Goal: Information Seeking & Learning: Learn about a topic

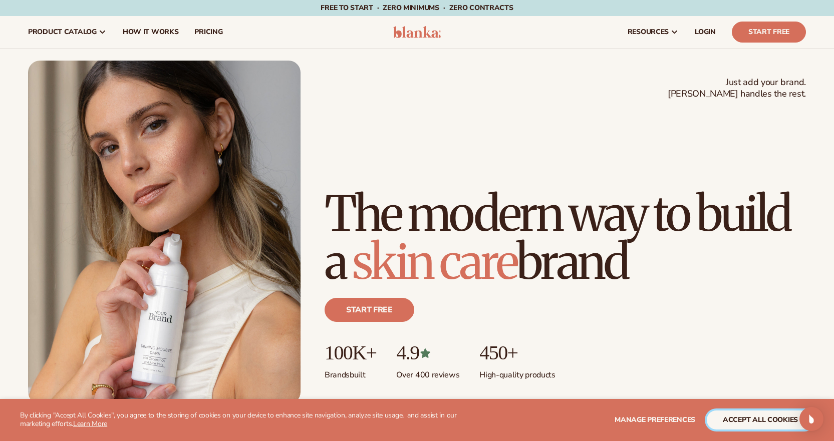
click at [734, 413] on button "accept all cookies" at bounding box center [759, 420] width 107 height 19
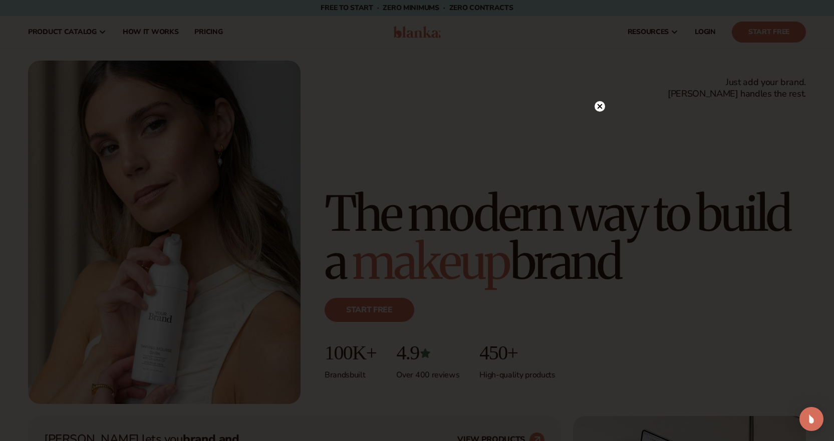
click at [601, 107] on circle at bounding box center [599, 106] width 11 height 11
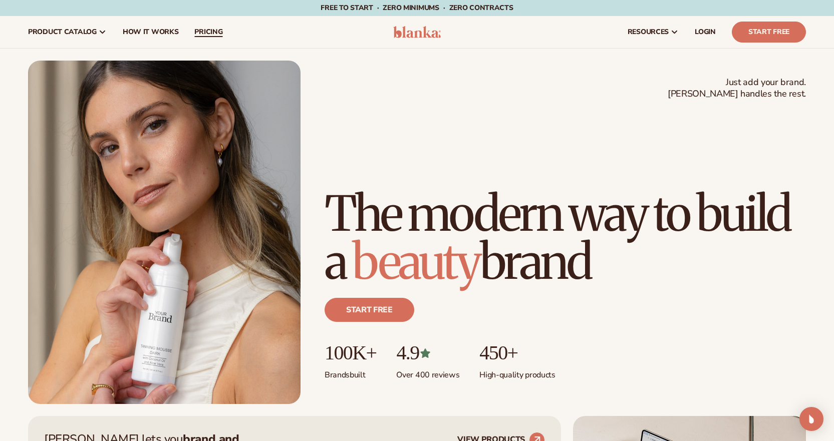
click at [214, 30] on span "pricing" at bounding box center [208, 32] width 28 height 8
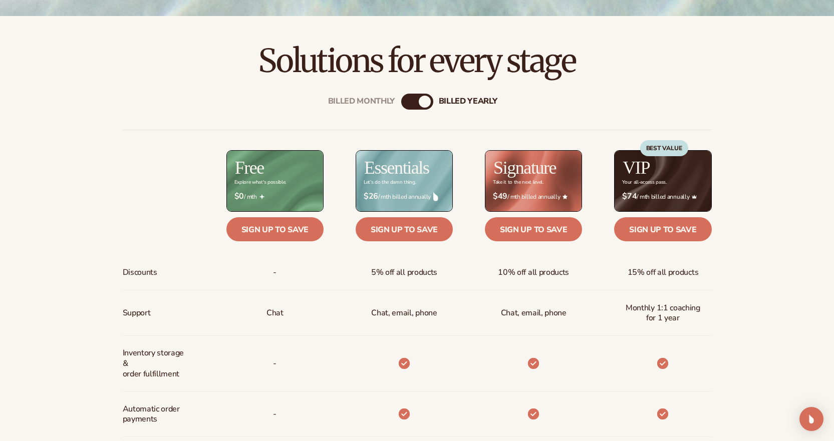
scroll to position [350, 0]
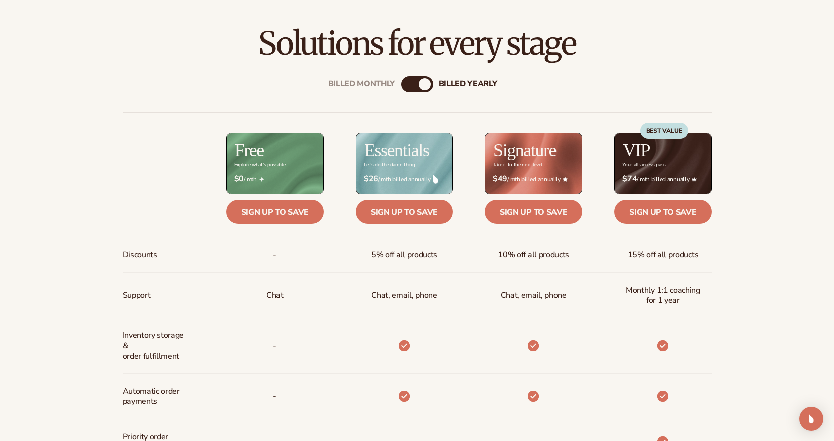
click at [410, 90] on div "Billed Monthly billed Yearly" at bounding box center [417, 84] width 32 height 16
click at [417, 83] on div "Billed Monthly billed Yearly" at bounding box center [417, 84] width 32 height 16
click at [419, 85] on div "billed Yearly" at bounding box center [425, 84] width 12 height 12
click at [422, 86] on div "billed Yearly" at bounding box center [425, 84] width 12 height 12
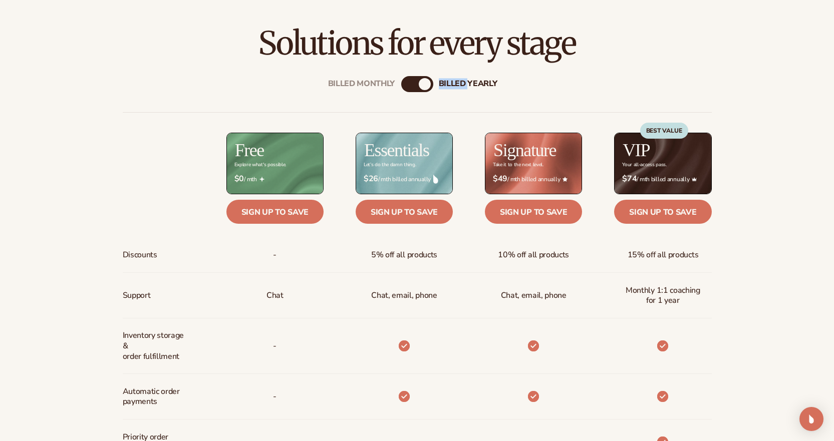
click at [423, 86] on div "billed Yearly" at bounding box center [425, 84] width 12 height 12
click at [421, 86] on div "billed Yearly" at bounding box center [425, 84] width 12 height 12
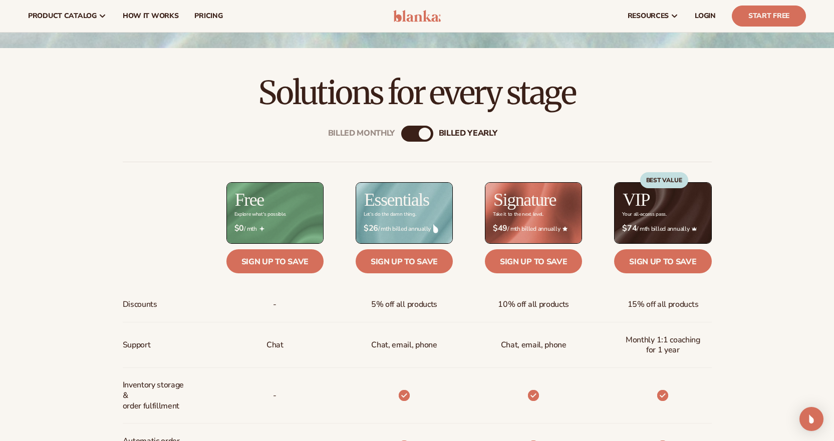
scroll to position [300, 0]
click at [412, 139] on div "Billed Monthly billed Yearly" at bounding box center [417, 134] width 32 height 16
click at [421, 137] on div "billed Yearly" at bounding box center [425, 134] width 12 height 12
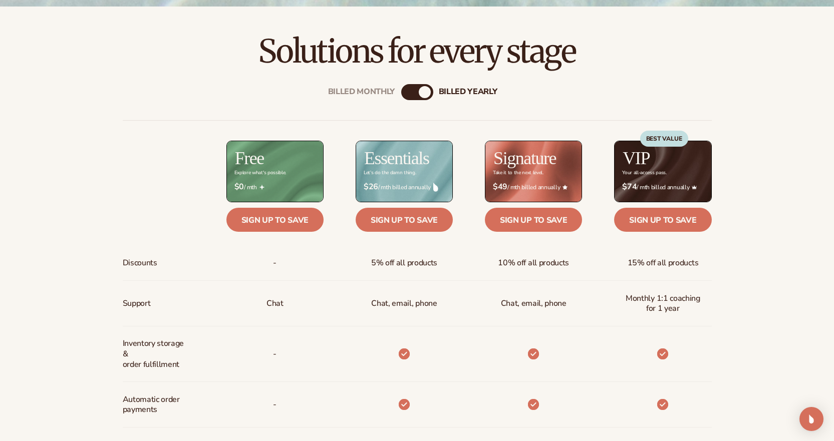
scroll to position [401, 0]
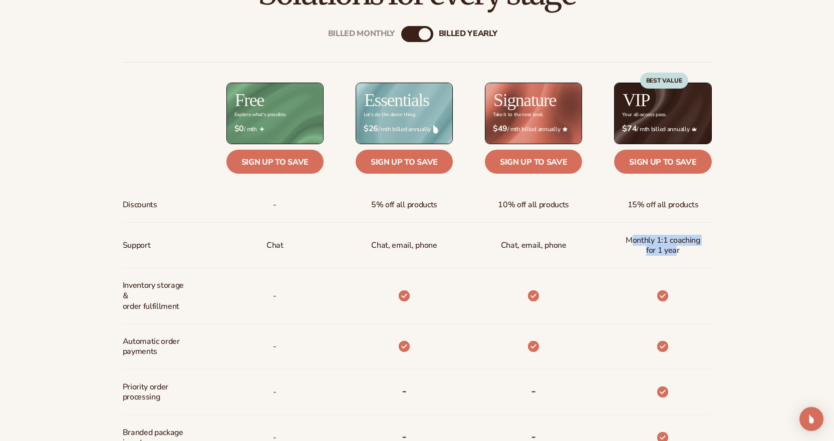
drag, startPoint x: 629, startPoint y: 240, endPoint x: 676, endPoint y: 251, distance: 47.7
click at [676, 251] on span "Monthly 1:1 coaching for 1 year" at bounding box center [662, 245] width 81 height 29
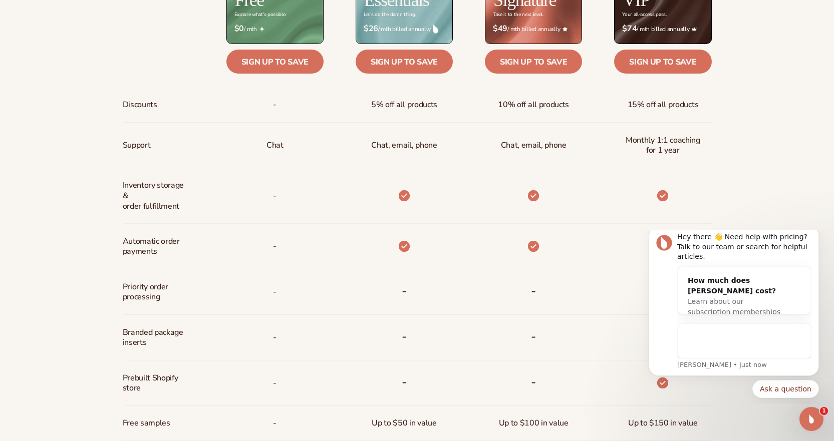
scroll to position [0, 0]
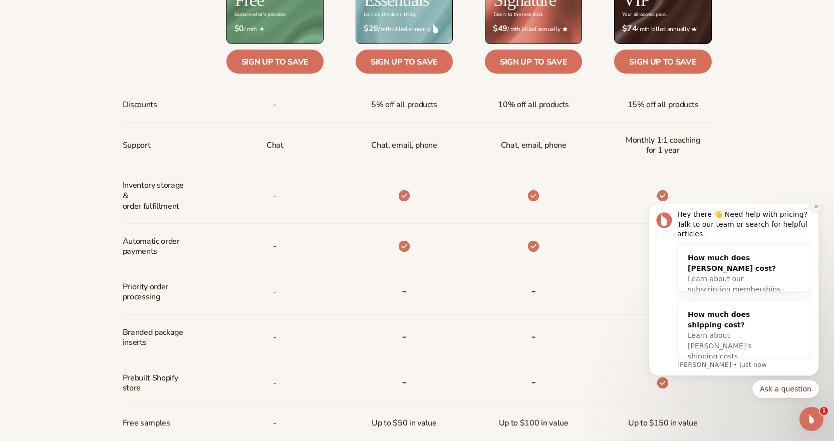
click at [814, 213] on button "Dismiss notification" at bounding box center [815, 206] width 13 height 13
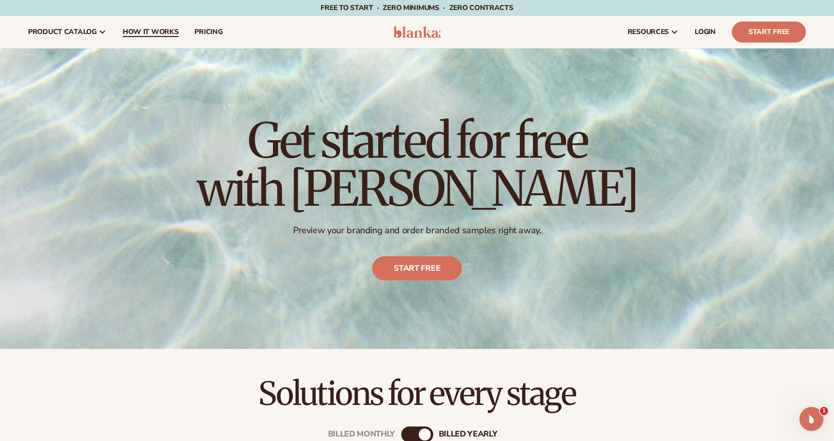
click at [135, 34] on span "How It Works" at bounding box center [151, 32] width 56 height 8
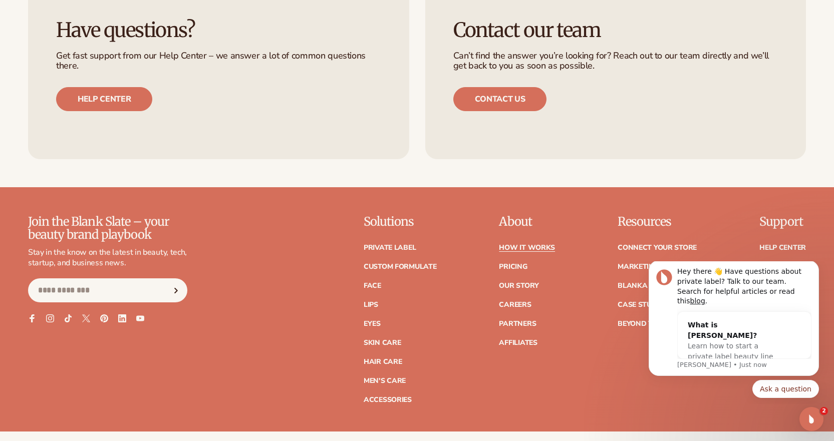
scroll to position [2352, 0]
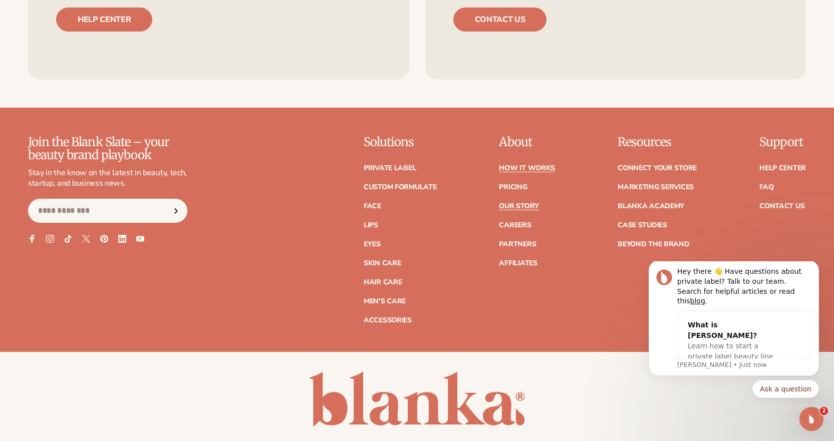
click at [520, 210] on link "Our Story" at bounding box center [519, 206] width 40 height 7
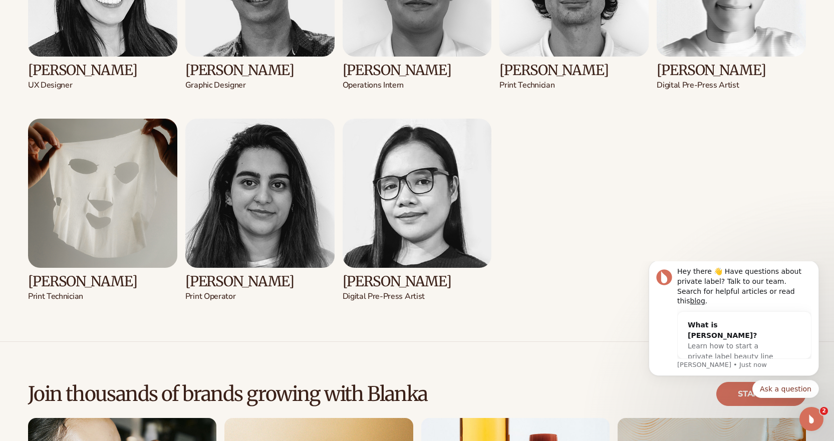
scroll to position [2053, 0]
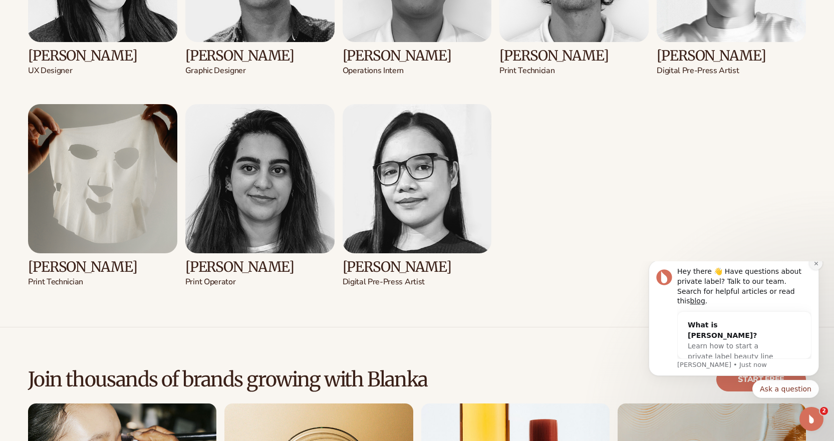
click at [813, 266] on icon "Dismiss notification" at bounding box center [816, 264] width 6 height 6
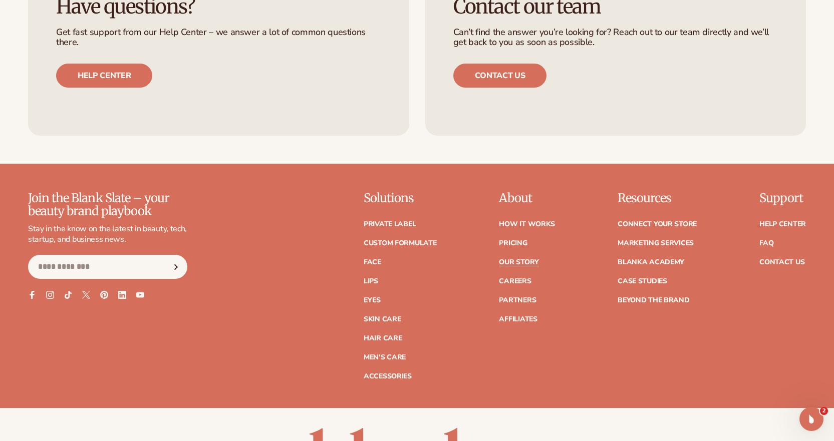
scroll to position [2926, 0]
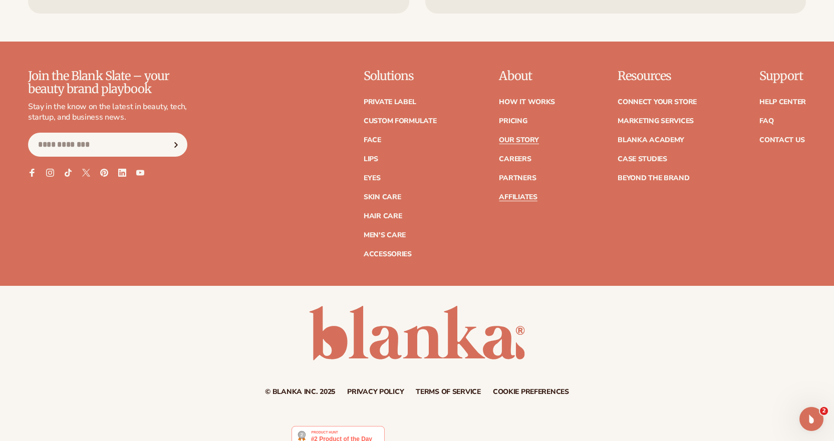
click at [526, 194] on link "Affiliates" at bounding box center [518, 197] width 38 height 7
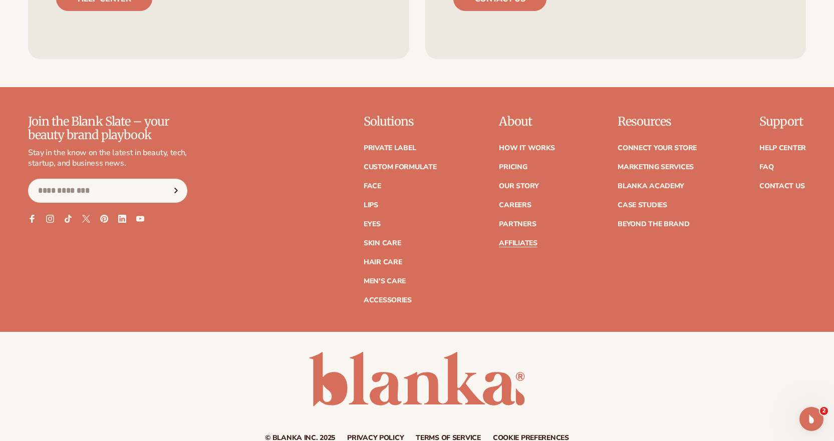
scroll to position [2751, 0]
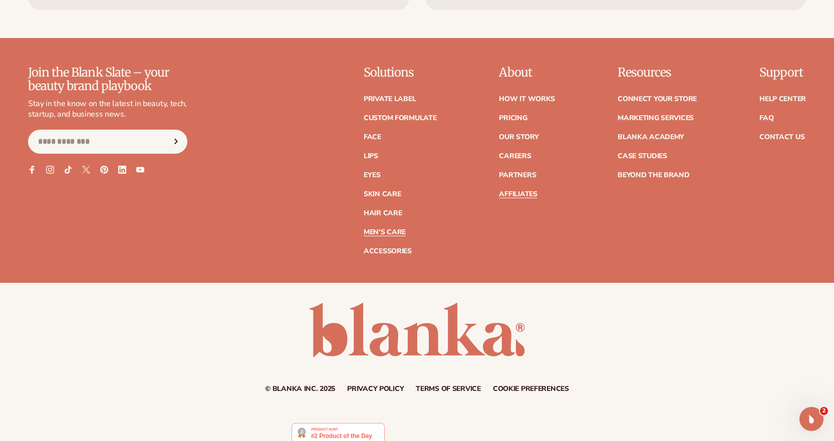
click at [401, 229] on link "Men's Care" at bounding box center [384, 232] width 42 height 7
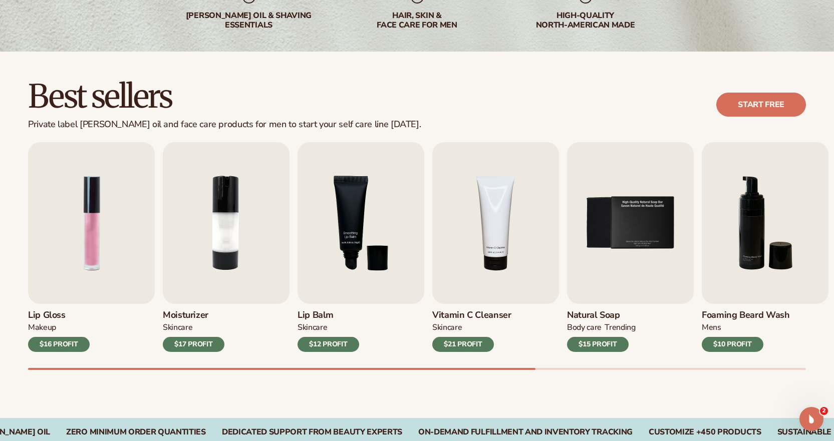
scroll to position [300, 0]
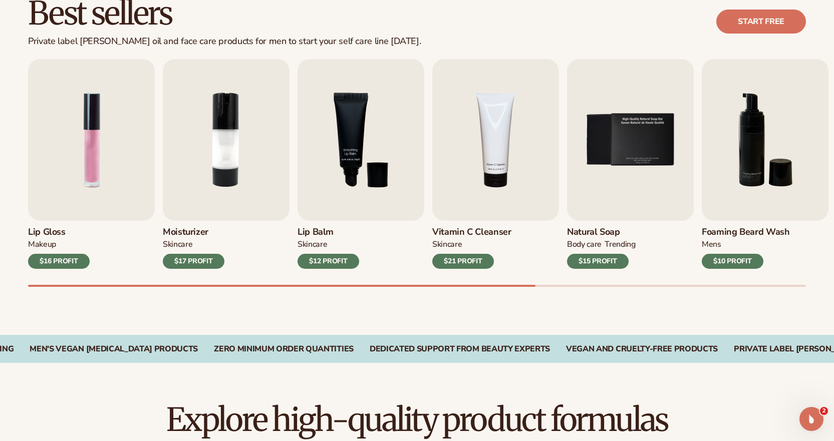
click at [478, 304] on div "Best sellers Private label [PERSON_NAME] oil and face care products for men to …" at bounding box center [417, 151] width 834 height 366
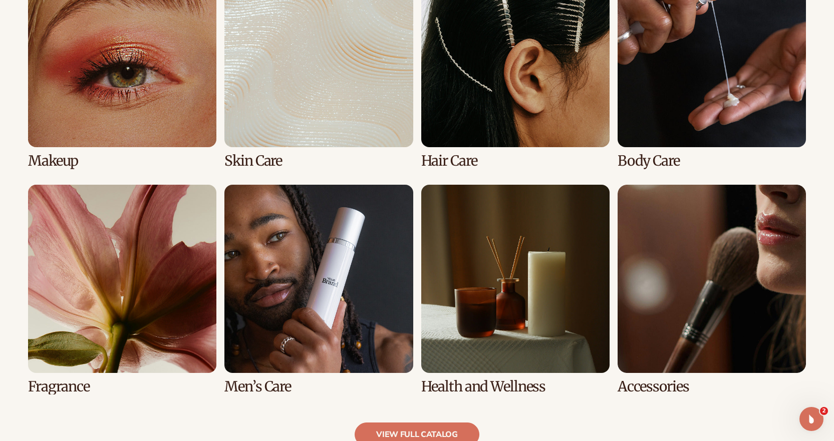
scroll to position [951, 0]
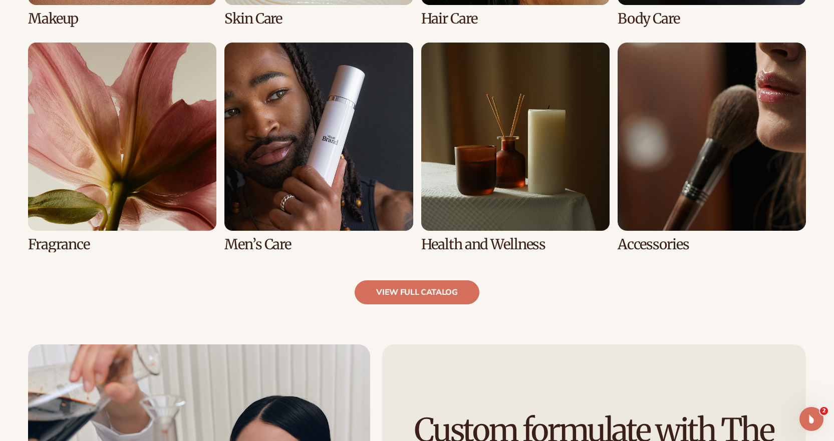
click at [331, 159] on link "6 / 8" at bounding box center [318, 148] width 188 height 210
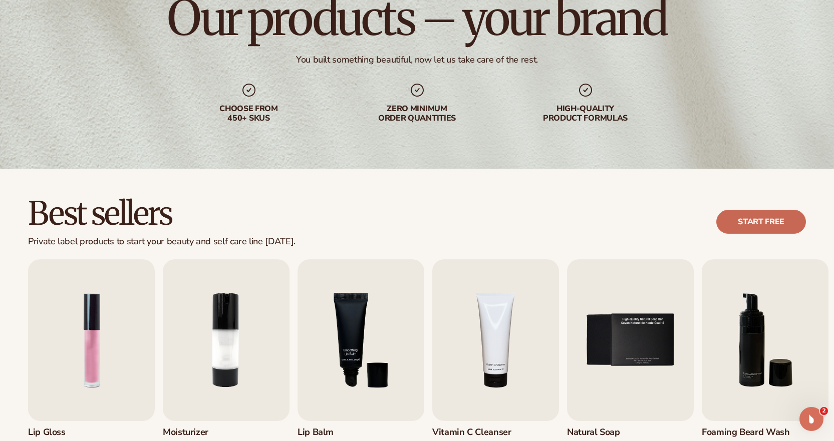
click at [754, 222] on link "Start free" at bounding box center [761, 222] width 90 height 24
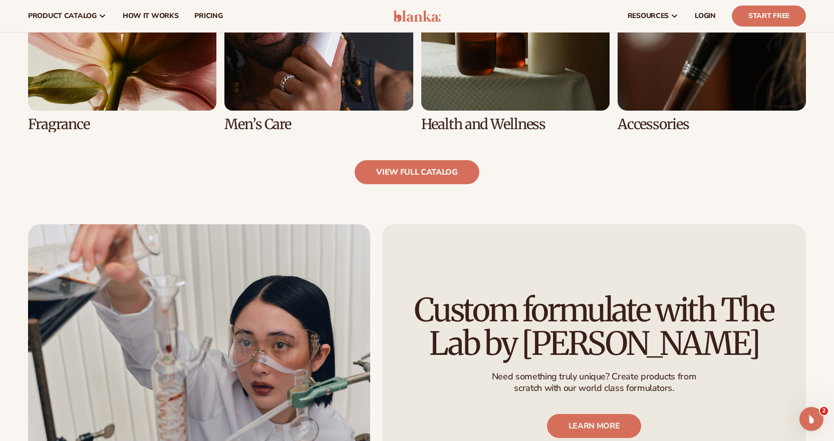
scroll to position [901, 0]
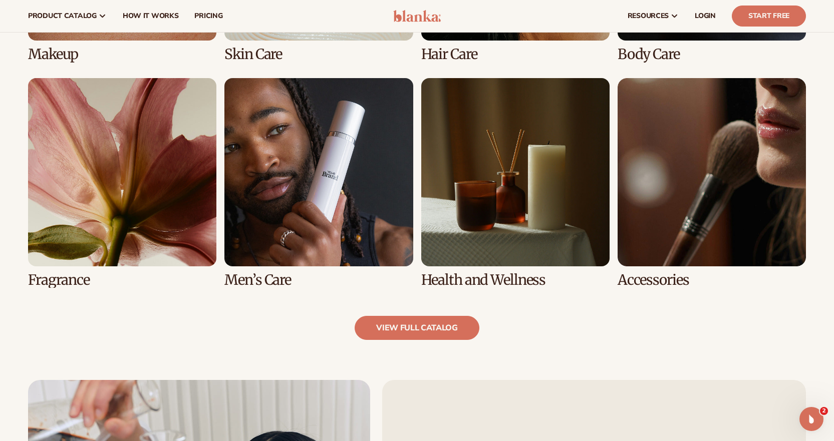
click at [551, 207] on link "7 / 8" at bounding box center [515, 183] width 188 height 210
click at [508, 202] on link "7 / 8" at bounding box center [515, 183] width 188 height 210
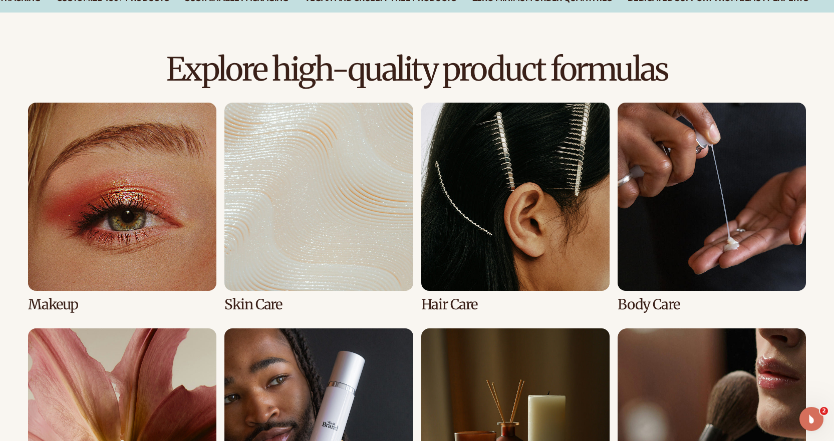
scroll to position [1001, 0]
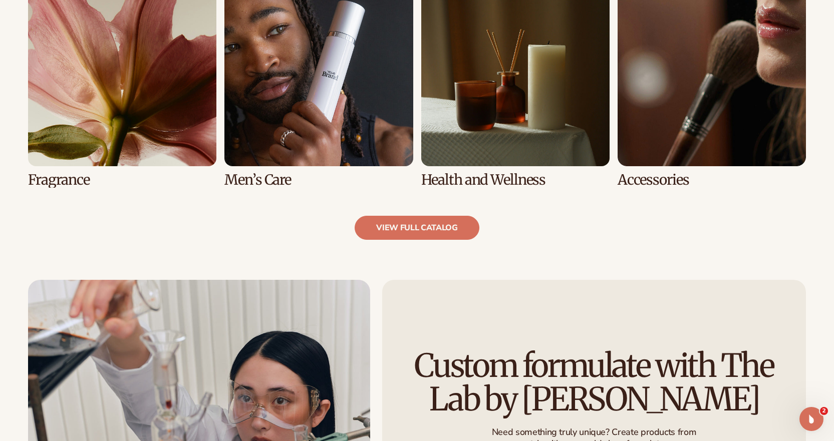
click at [91, 80] on link "5 / 8" at bounding box center [122, 83] width 188 height 210
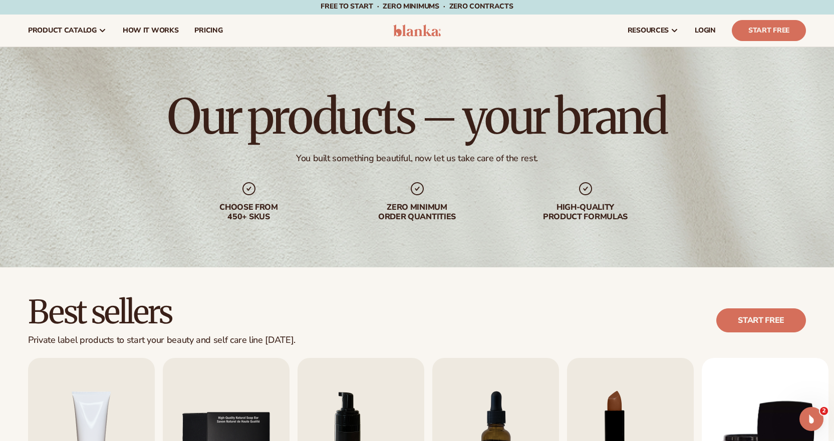
scroll to position [0, 0]
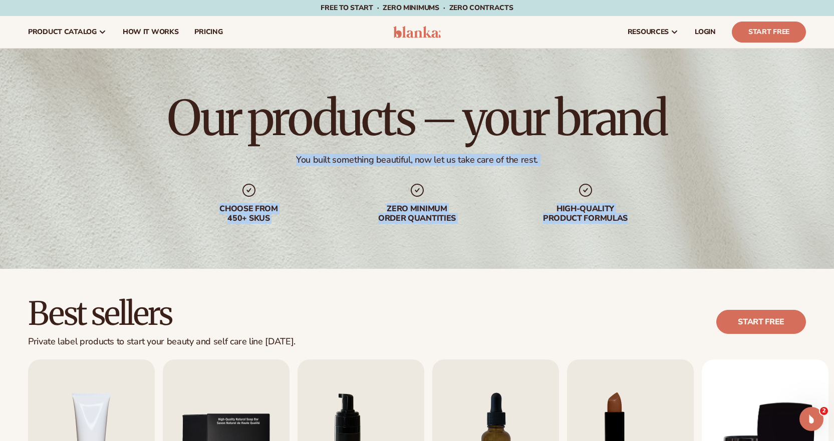
drag, startPoint x: 297, startPoint y: 161, endPoint x: 640, endPoint y: 220, distance: 348.6
click at [640, 220] on div "Our products – your brand You built something beautiful, now let us take care o…" at bounding box center [417, 159] width 834 height 220
click at [640, 220] on div "High-quality product formulas" at bounding box center [585, 213] width 128 height 19
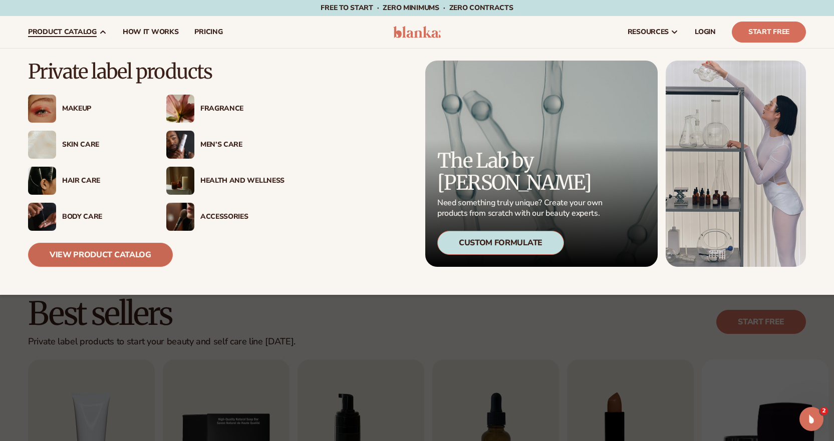
click at [101, 256] on link "View Product Catalog" at bounding box center [100, 255] width 145 height 24
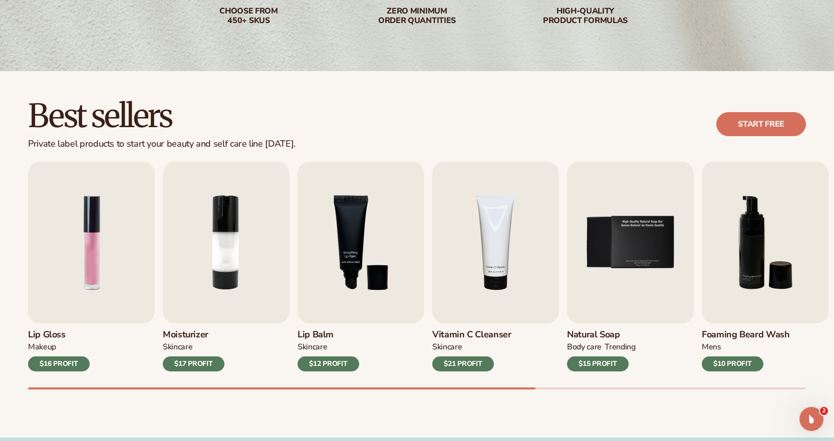
scroll to position [300, 0]
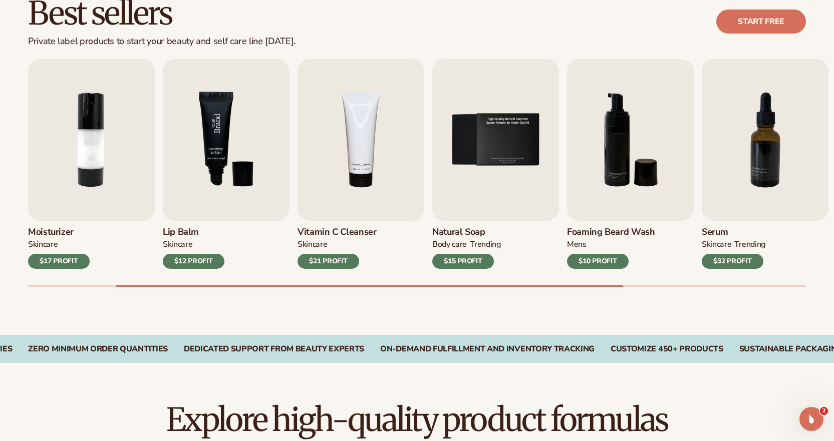
click at [216, 129] on img "3 / 9" at bounding box center [226, 140] width 127 height 162
click at [208, 261] on div "$12 PROFIT" at bounding box center [194, 261] width 62 height 15
click at [210, 176] on img "3 / 9" at bounding box center [226, 140] width 127 height 162
click at [211, 153] on img "3 / 9" at bounding box center [226, 140] width 127 height 162
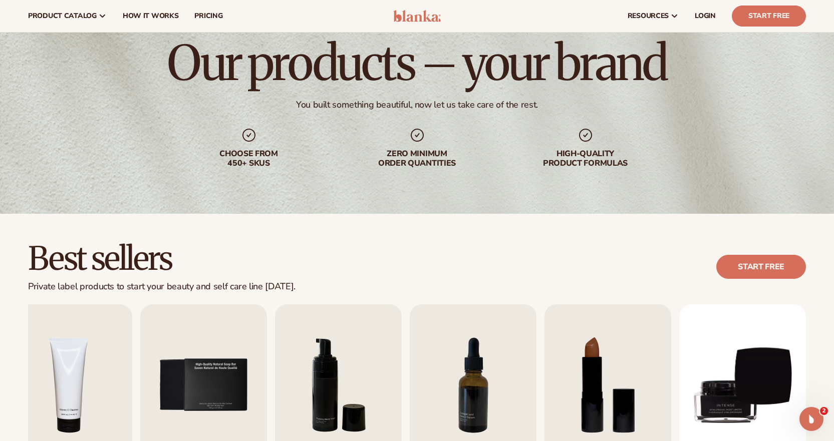
scroll to position [0, 0]
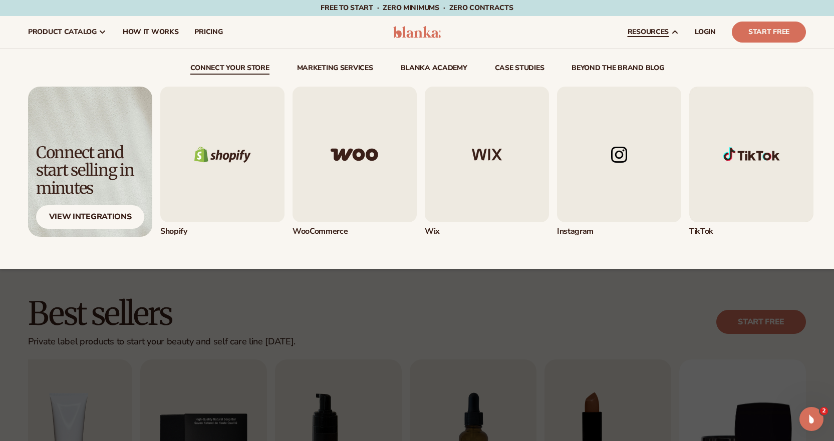
click at [237, 147] on img "1 / 5" at bounding box center [222, 155] width 124 height 136
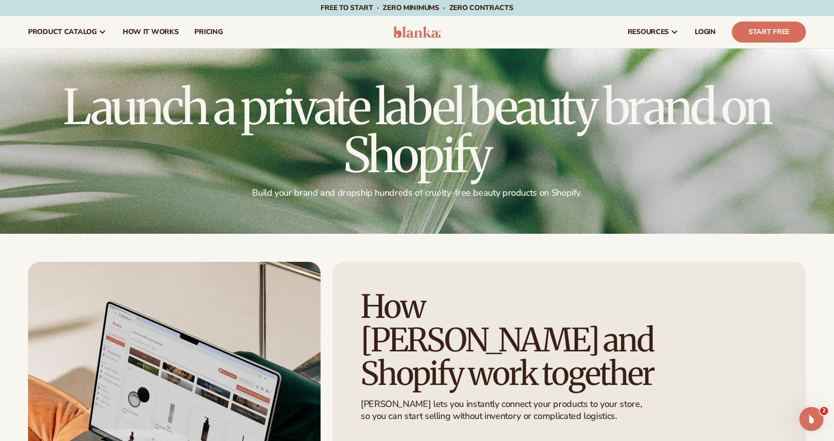
click at [417, 39] on header "Cart product catalog The Lab by Blanka" at bounding box center [417, 32] width 834 height 32
click at [424, 35] on img at bounding box center [417, 32] width 48 height 12
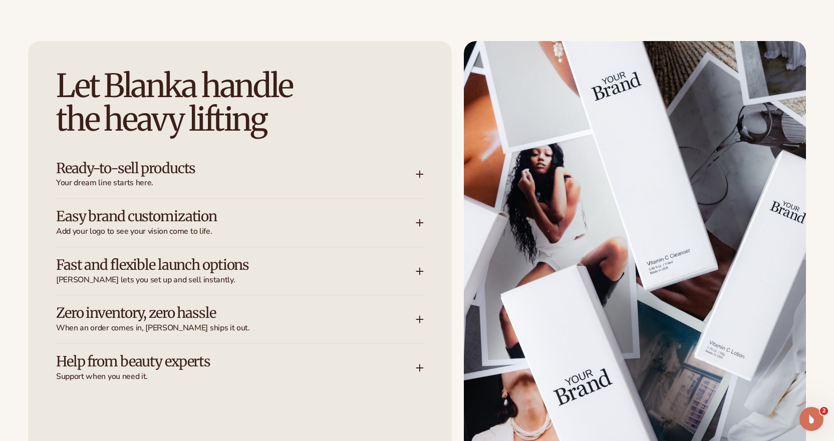
scroll to position [1302, 0]
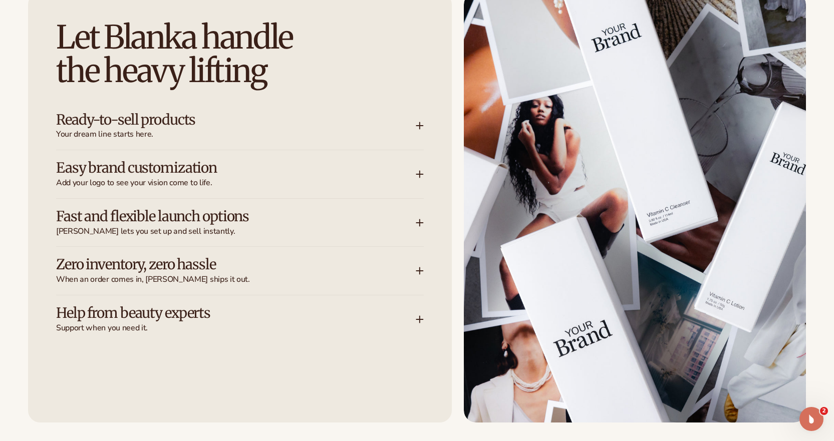
click at [262, 116] on h3 "Ready-to-sell products" at bounding box center [220, 120] width 329 height 16
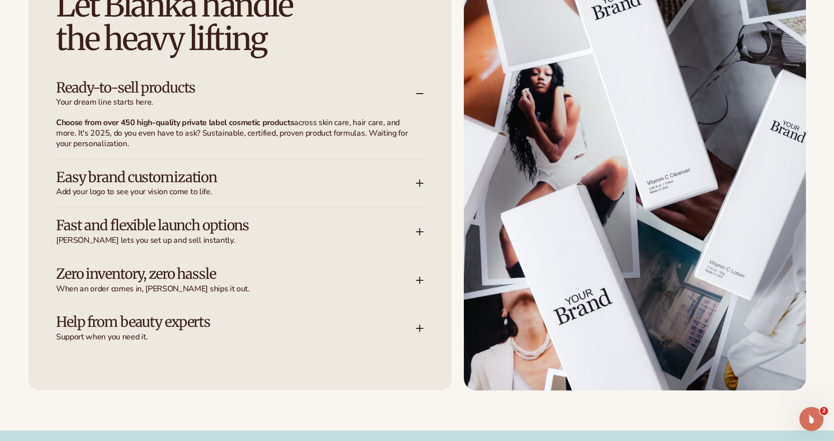
scroll to position [1352, 0]
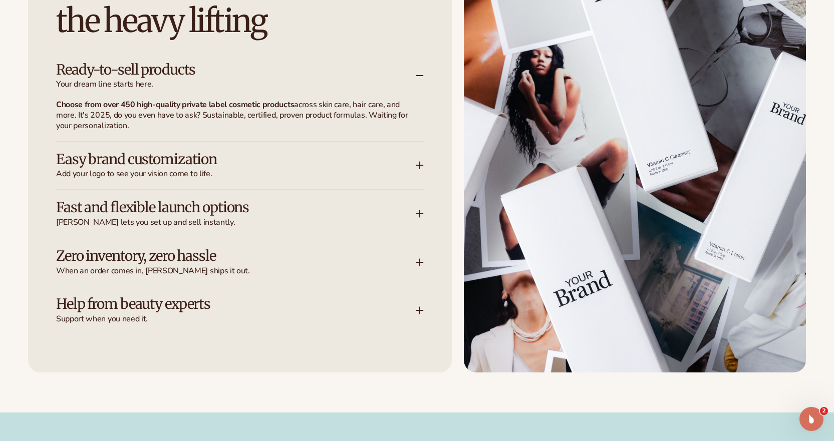
click at [201, 154] on h3 "Easy brand customization" at bounding box center [220, 160] width 329 height 16
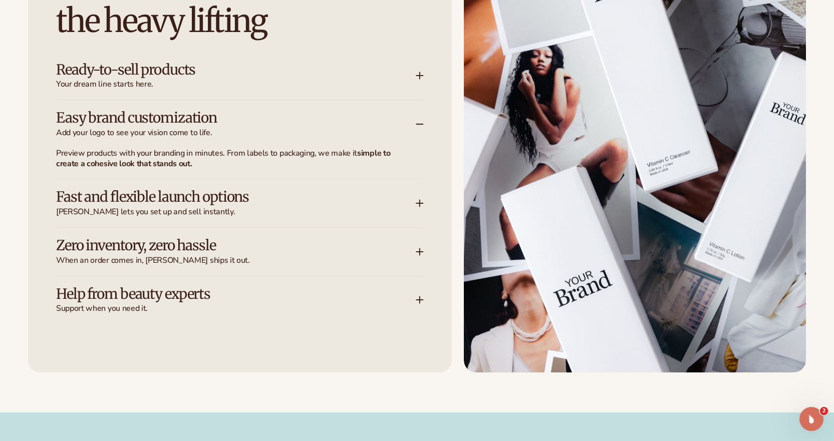
click at [190, 189] on h3 "Fast and flexible launch options" at bounding box center [220, 197] width 329 height 16
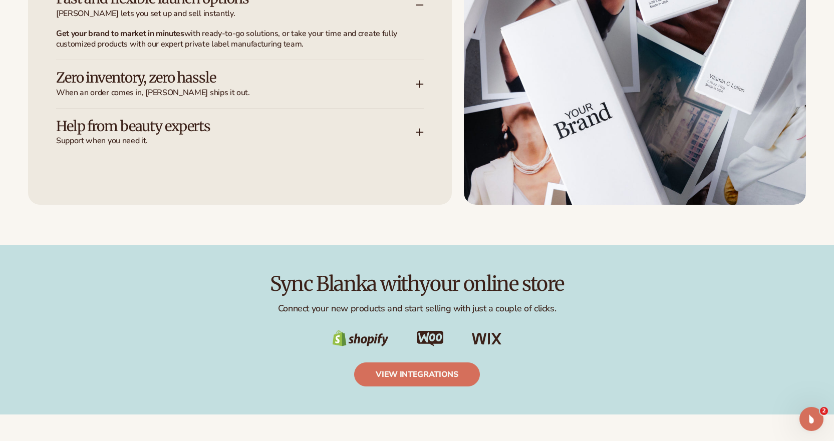
scroll to position [1502, 0]
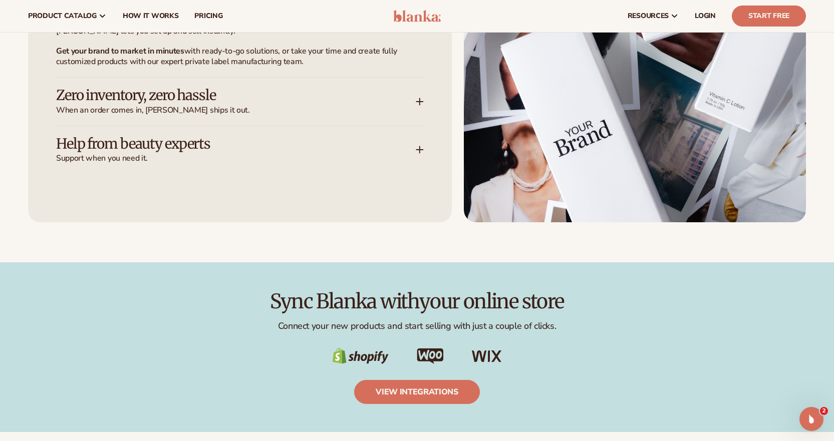
click at [194, 93] on h3 "Zero inventory, zero hassle" at bounding box center [220, 96] width 329 height 16
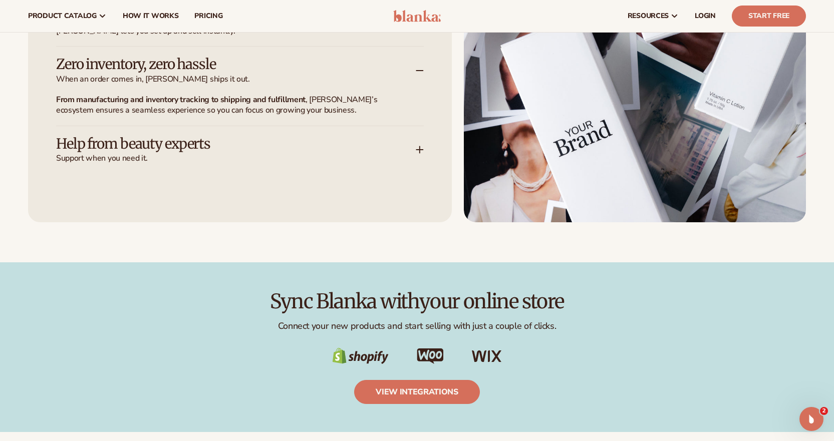
click at [199, 151] on h3 "Help from beauty experts" at bounding box center [220, 144] width 329 height 16
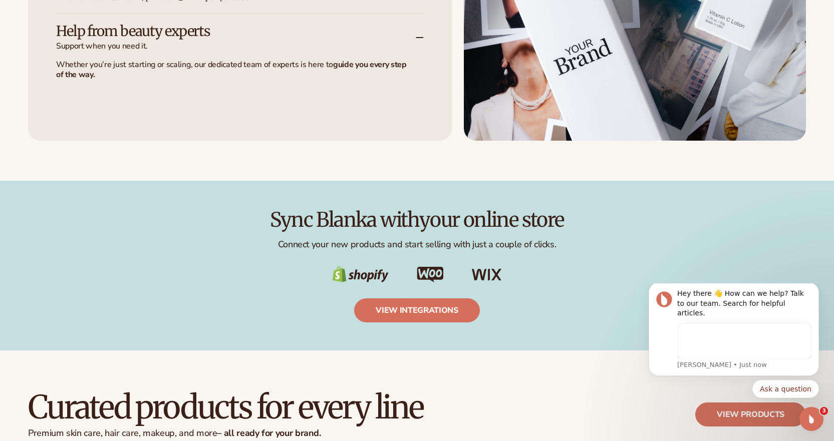
scroll to position [1702, 0]
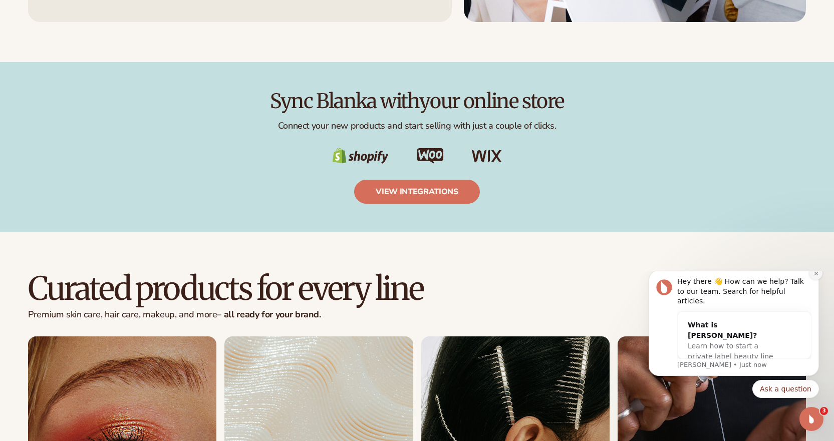
click at [816, 276] on icon "Dismiss notification" at bounding box center [816, 274] width 6 height 6
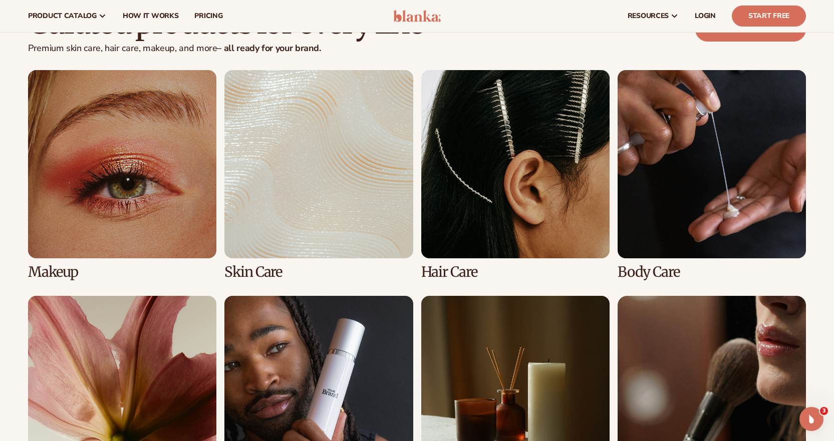
scroll to position [1953, 0]
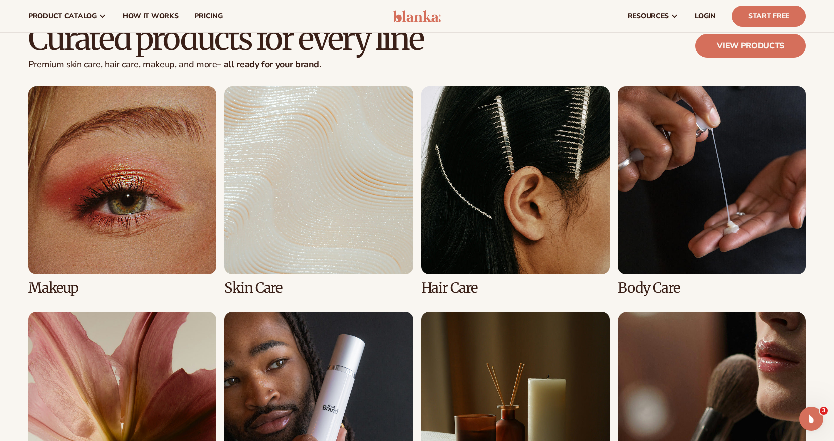
click at [358, 185] on link "2 / 8" at bounding box center [318, 191] width 188 height 210
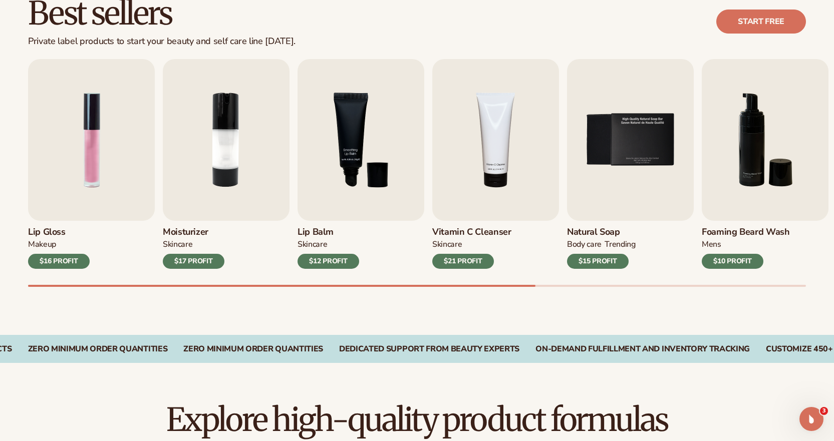
click at [467, 261] on div "$21 PROFIT" at bounding box center [463, 261] width 62 height 15
click at [500, 194] on img "4 / 9" at bounding box center [495, 140] width 127 height 162
click at [497, 168] on img "4 / 9" at bounding box center [495, 140] width 127 height 162
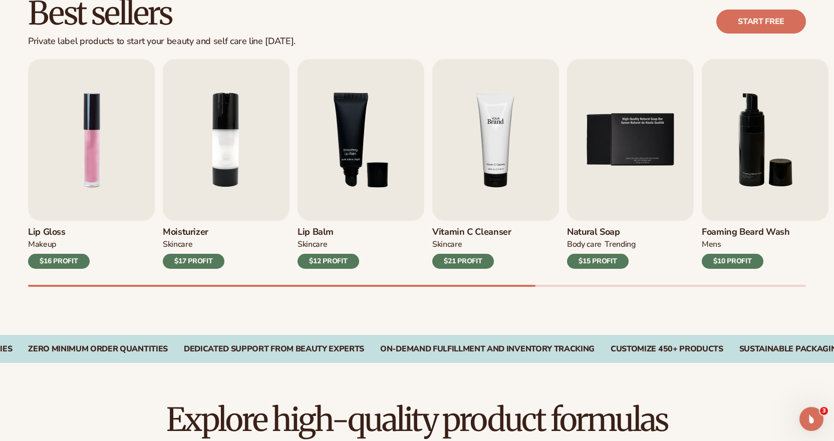
click at [497, 168] on img "4 / 9" at bounding box center [495, 140] width 127 height 162
click at [475, 145] on img "4 / 9" at bounding box center [495, 140] width 127 height 162
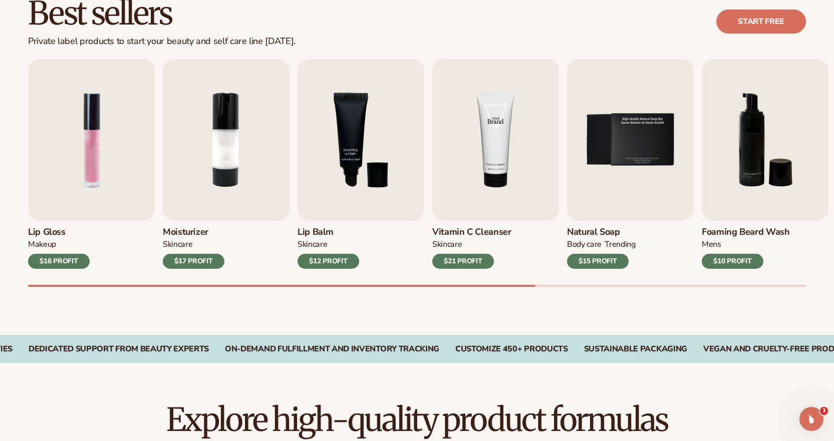
click at [475, 145] on img "4 / 9" at bounding box center [495, 140] width 127 height 162
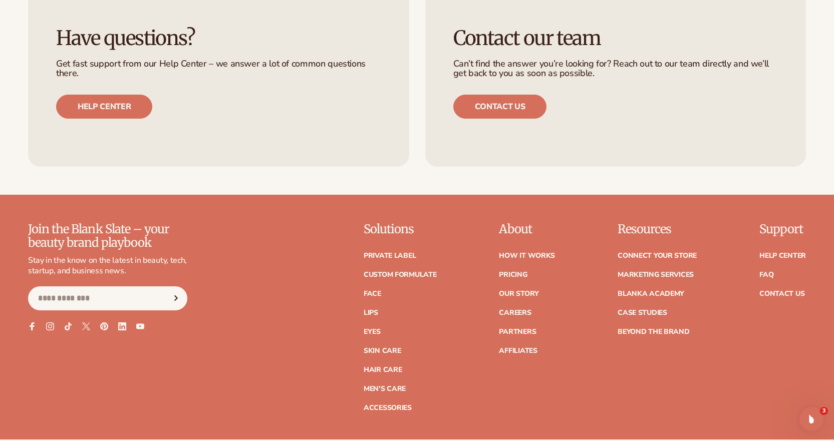
scroll to position [1880, 0]
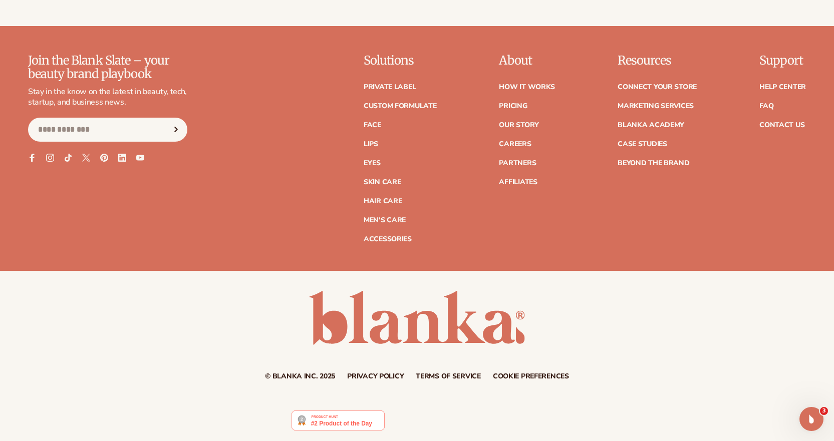
click at [780, 113] on ul "Help Center FAQ Contact Us" at bounding box center [782, 101] width 47 height 55
click at [768, 105] on link "FAQ" at bounding box center [766, 106] width 14 height 7
